Goal: Go to known website: Access a specific website the user already knows

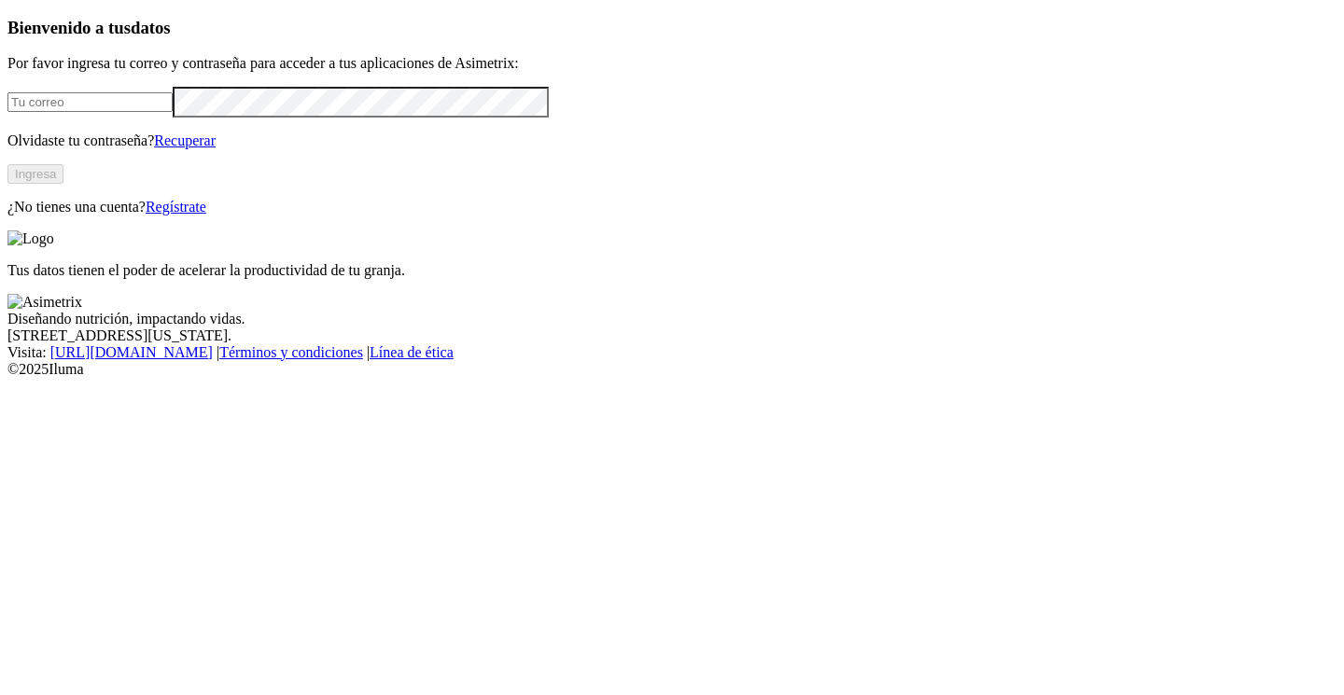
type input "[PERSON_NAME][EMAIL_ADDRESS][DOMAIN_NAME]"
click at [63, 184] on button "Ingresa" at bounding box center [35, 174] width 56 height 20
